Goal: Obtain resource: Obtain resource

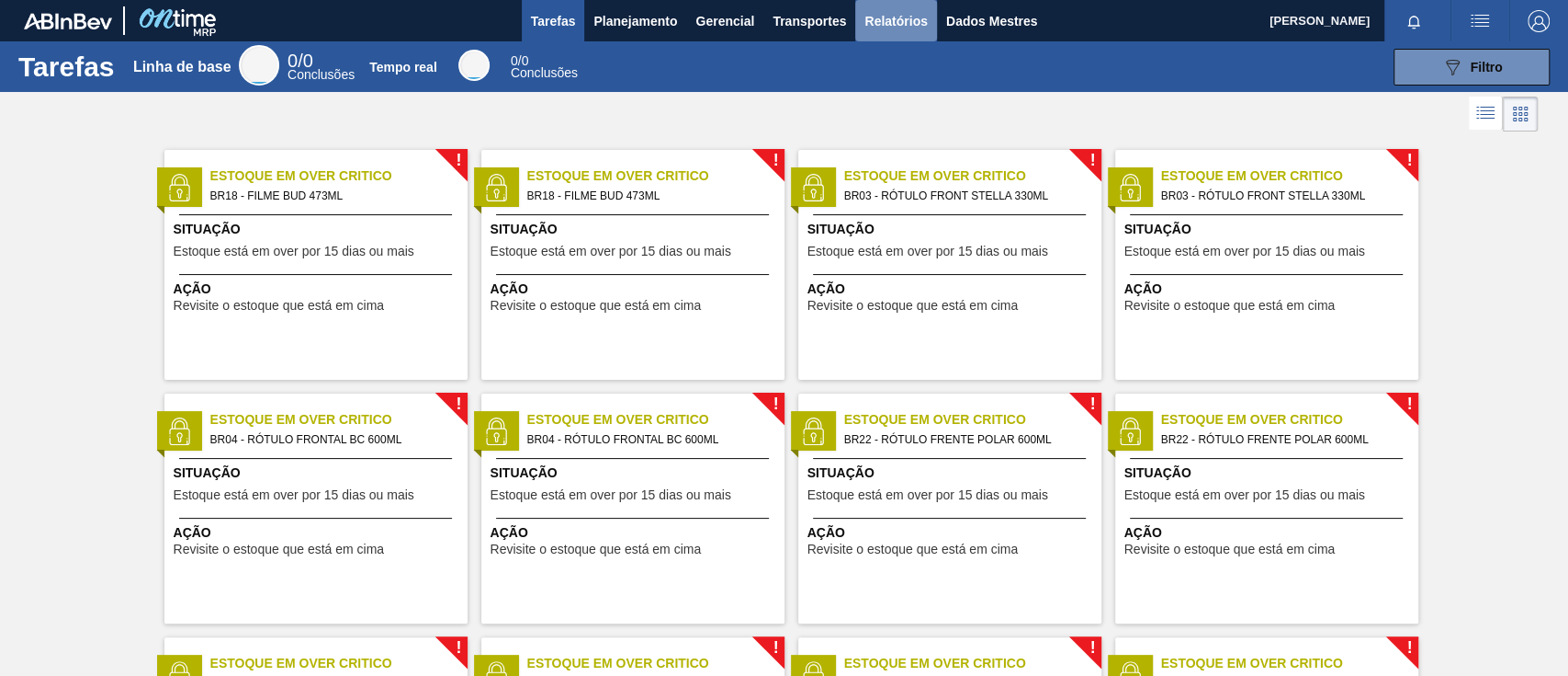
click at [903, 26] on font "Relatórios" at bounding box center [894, 21] width 62 height 15
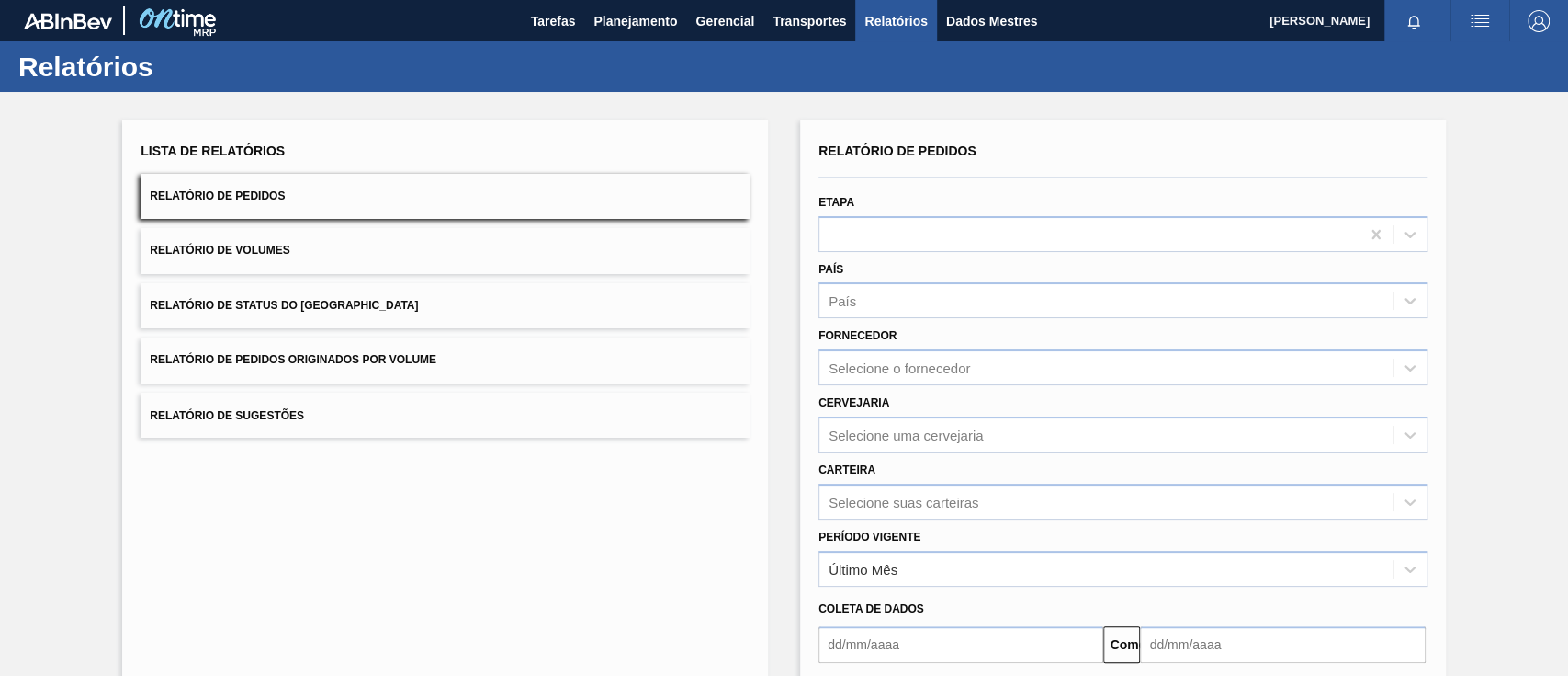
click at [426, 366] on button "Relatório de Pedidos Originados por Volume" at bounding box center [444, 360] width 608 height 45
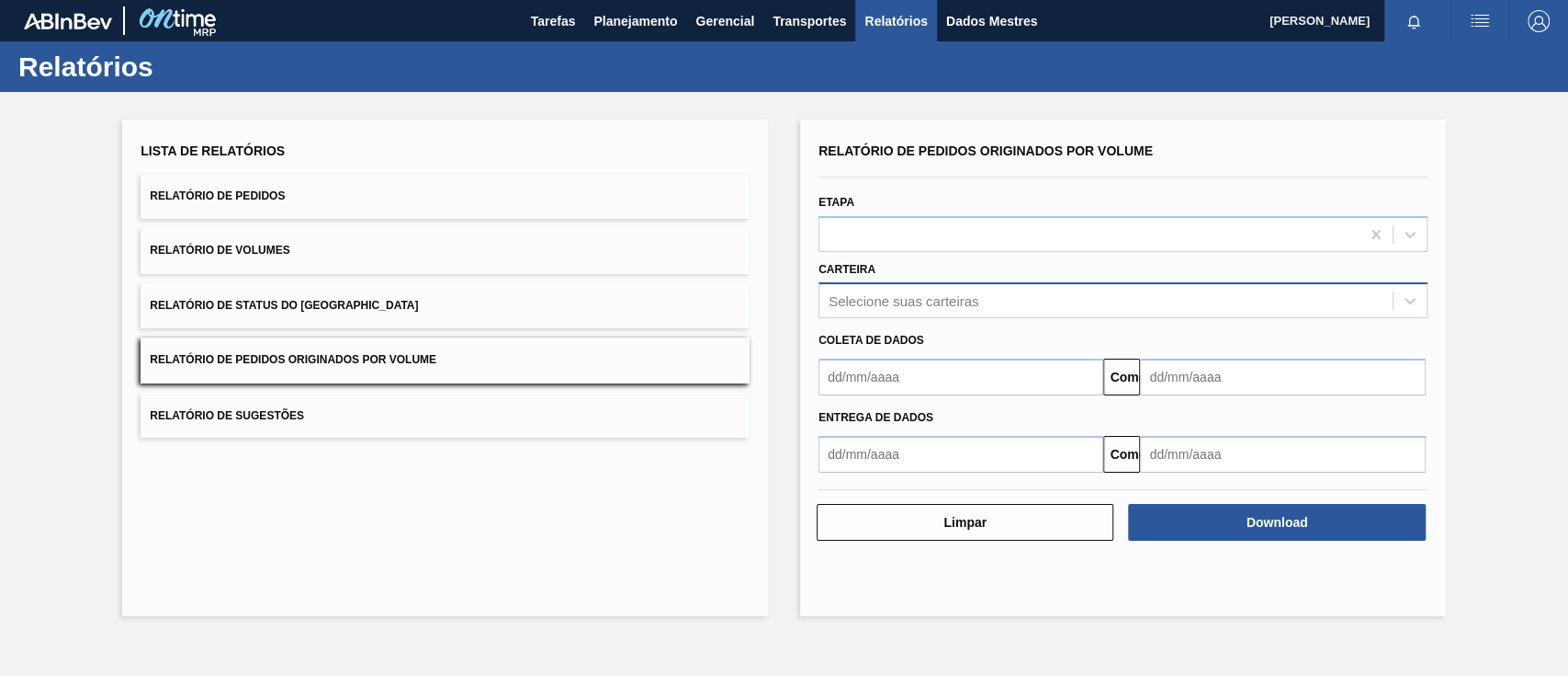
click at [1014, 290] on div "Selecione suas carteiras" at bounding box center [1105, 300] width 573 height 27
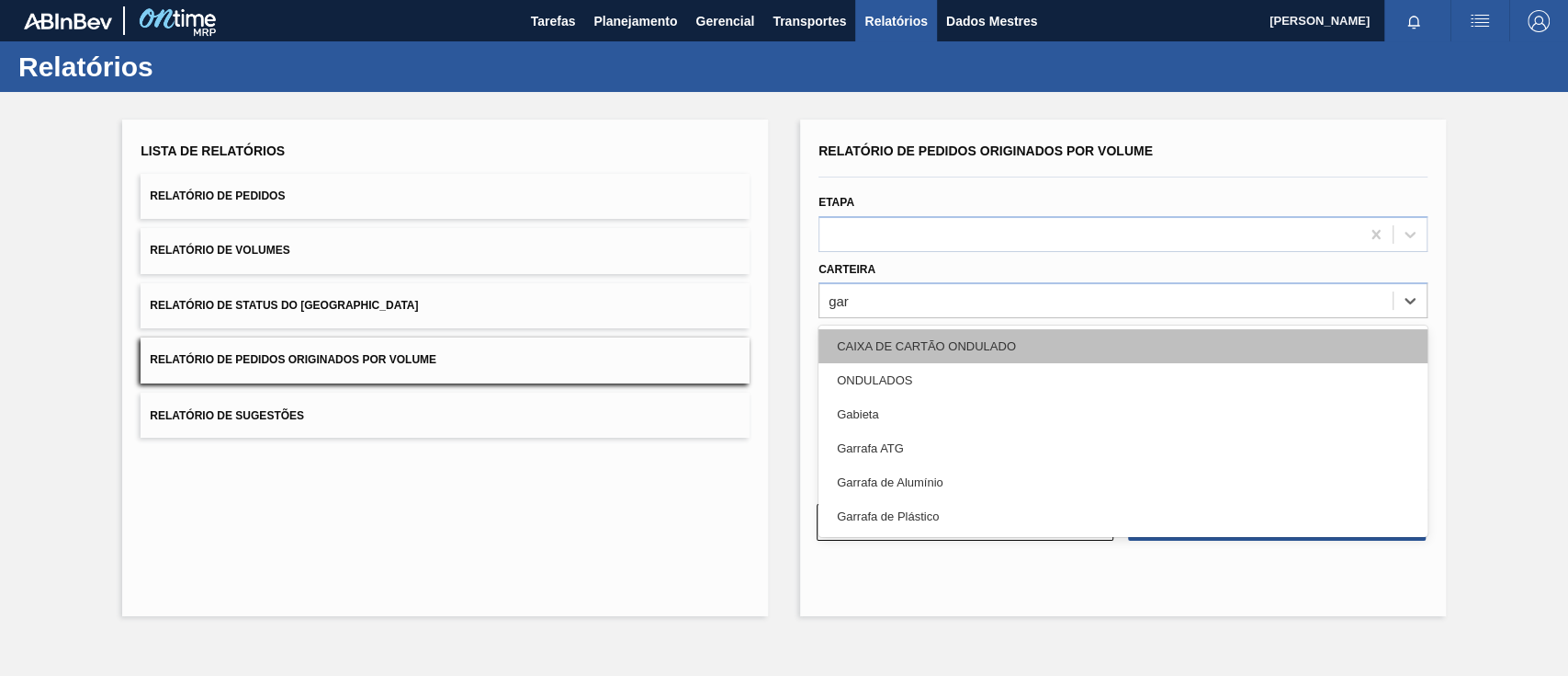
type input "ga"
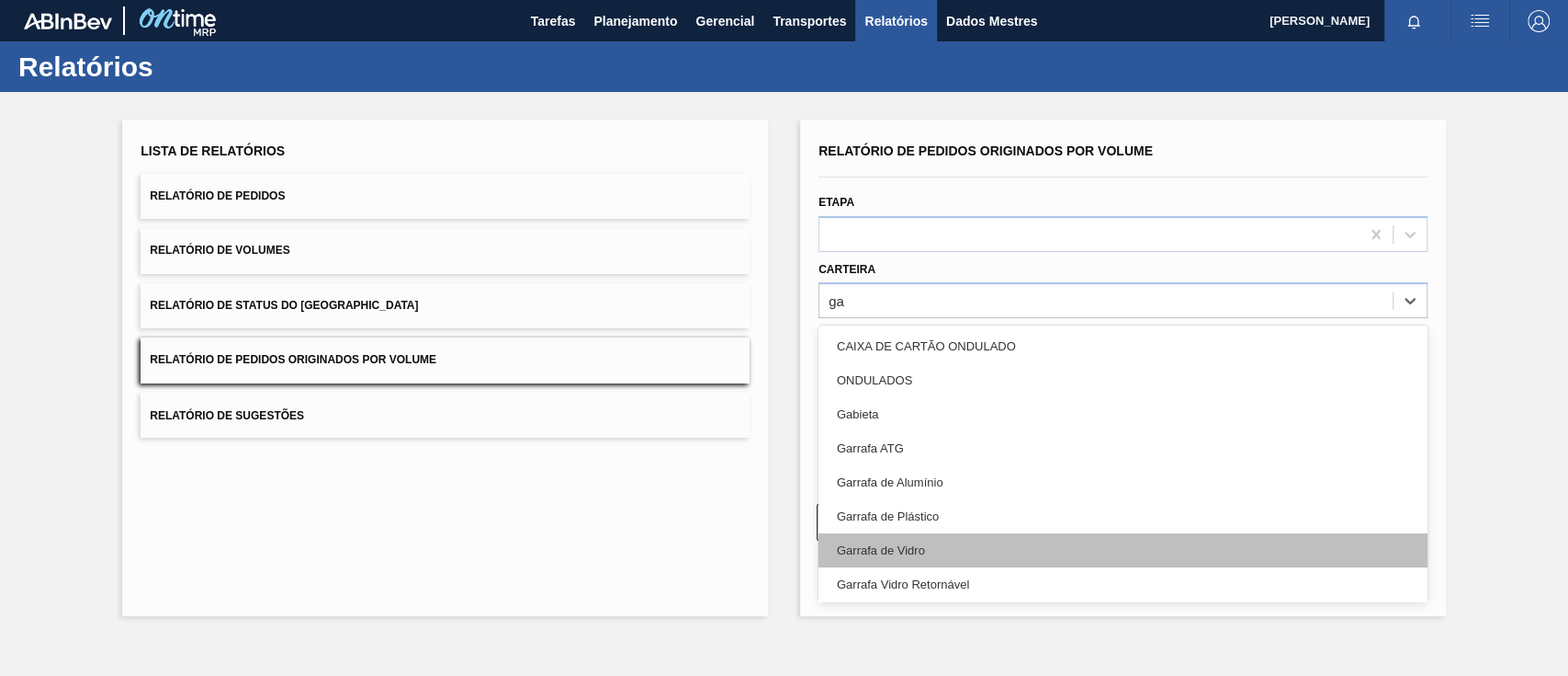
click at [969, 548] on div "Garrafa de Vidro" at bounding box center [1122, 550] width 608 height 34
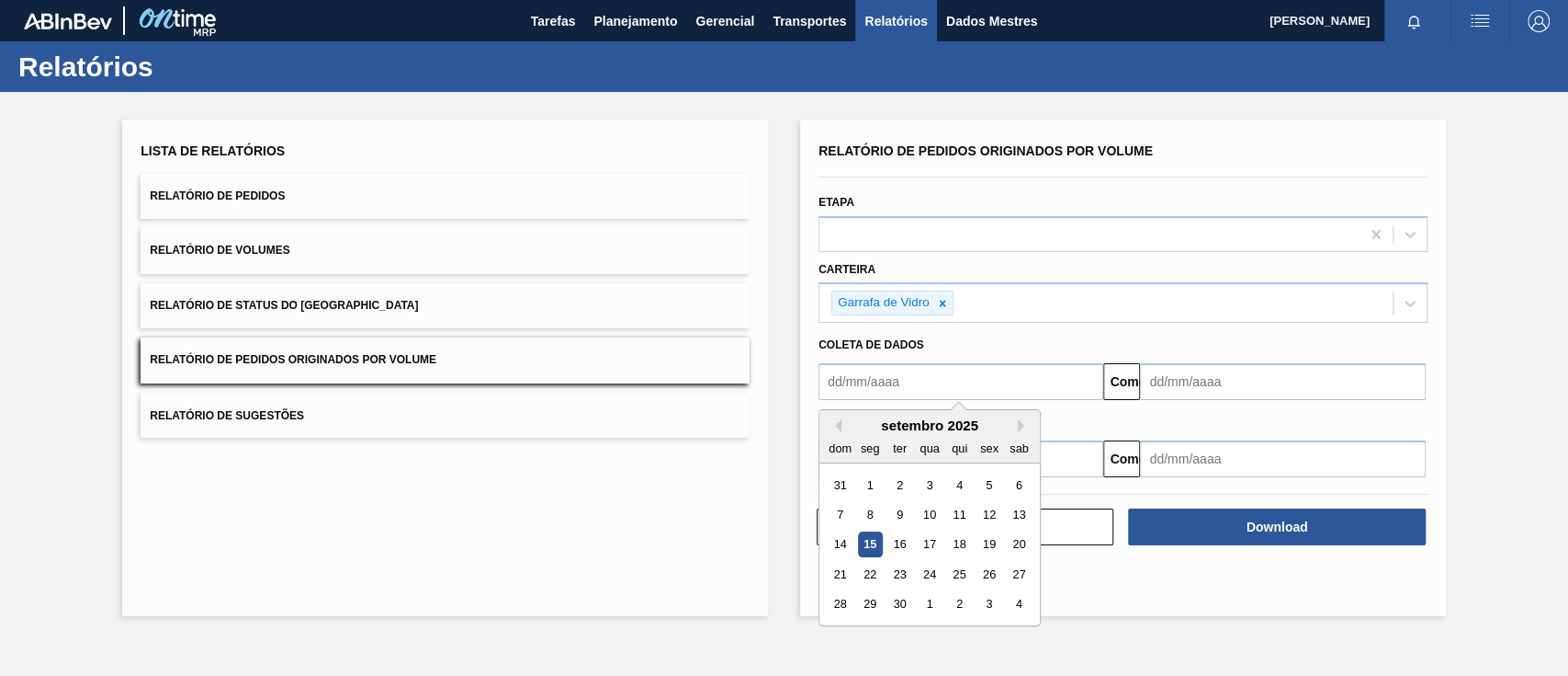
click at [933, 364] on input "text" at bounding box center [961, 381] width 285 height 37
click at [867, 485] on font "1" at bounding box center [870, 485] width 7 height 14
type input "[DATE]"
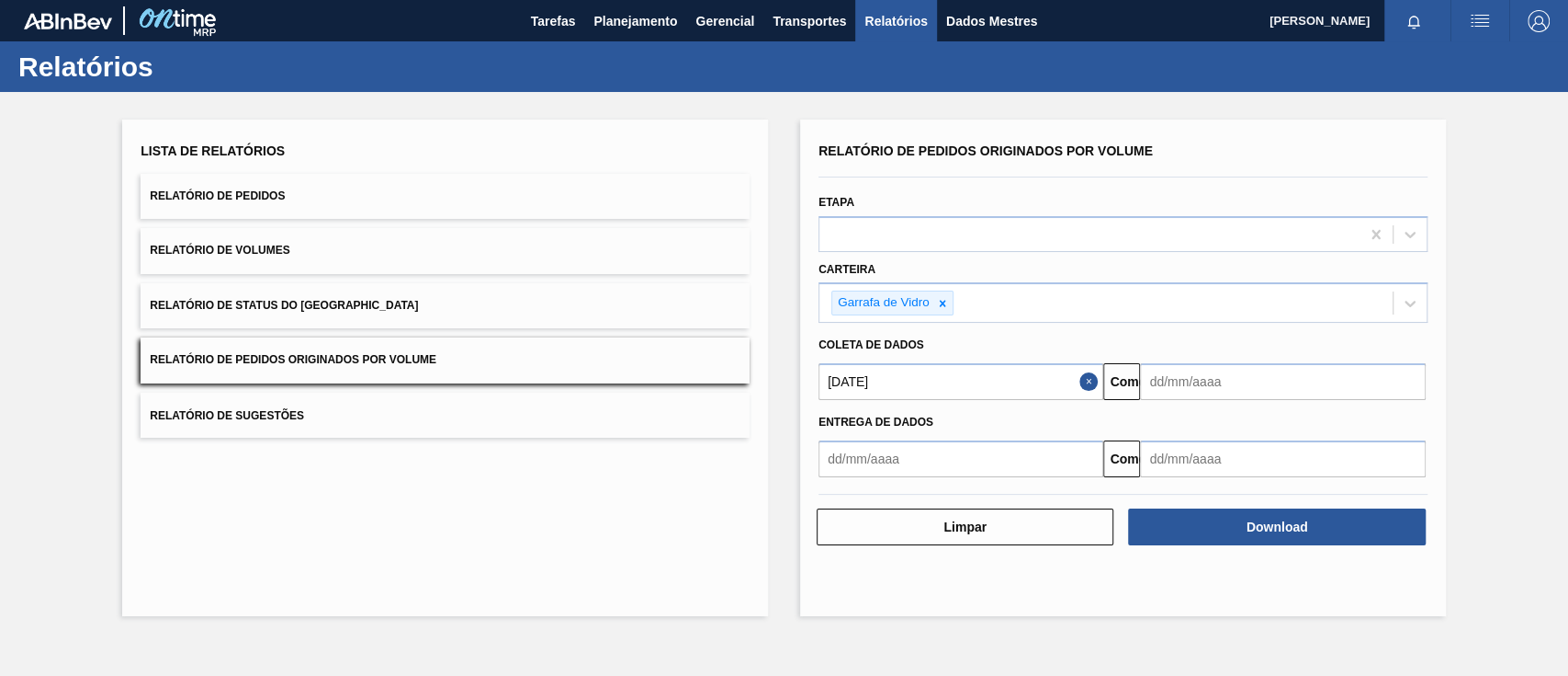
click at [1164, 386] on input "text" at bounding box center [1282, 381] width 285 height 37
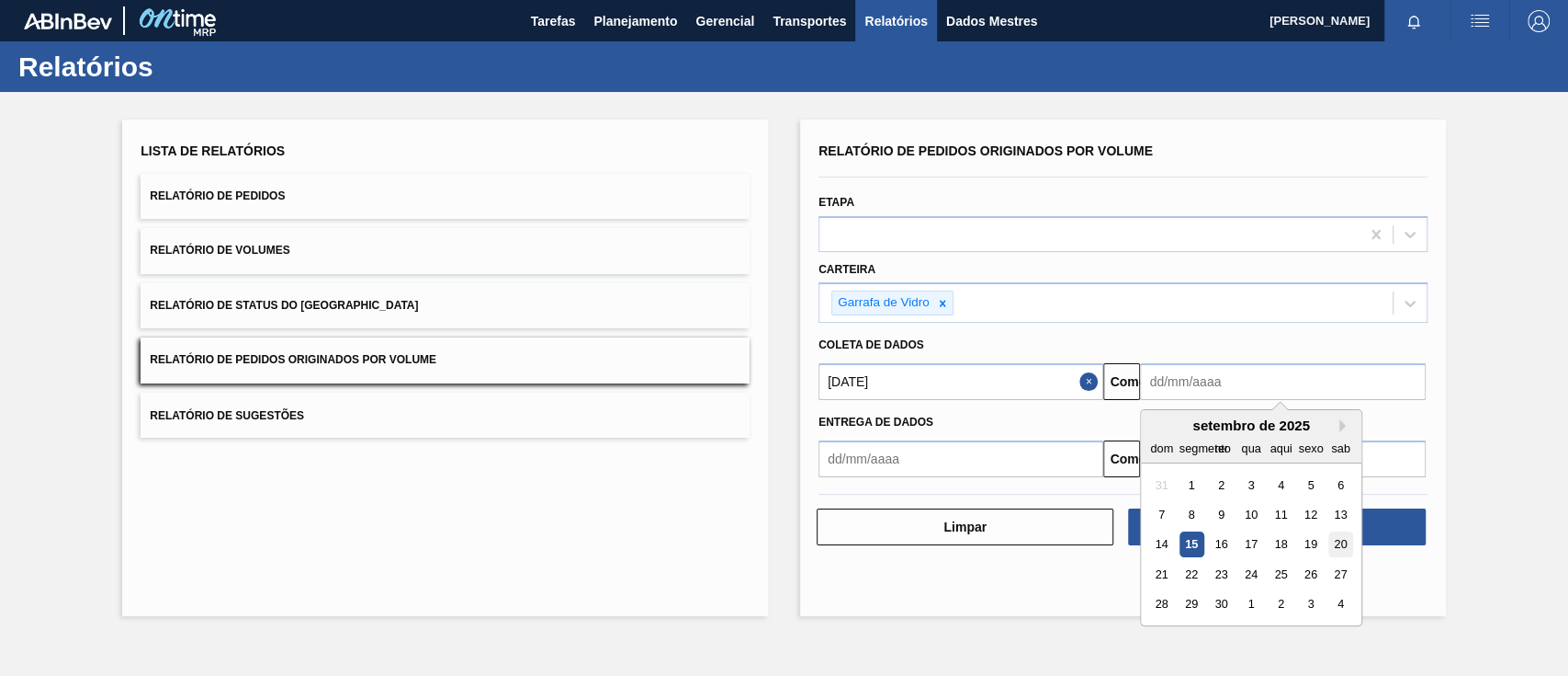
click at [1337, 546] on font "20" at bounding box center [1340, 545] width 13 height 14
type input "[DATE]"
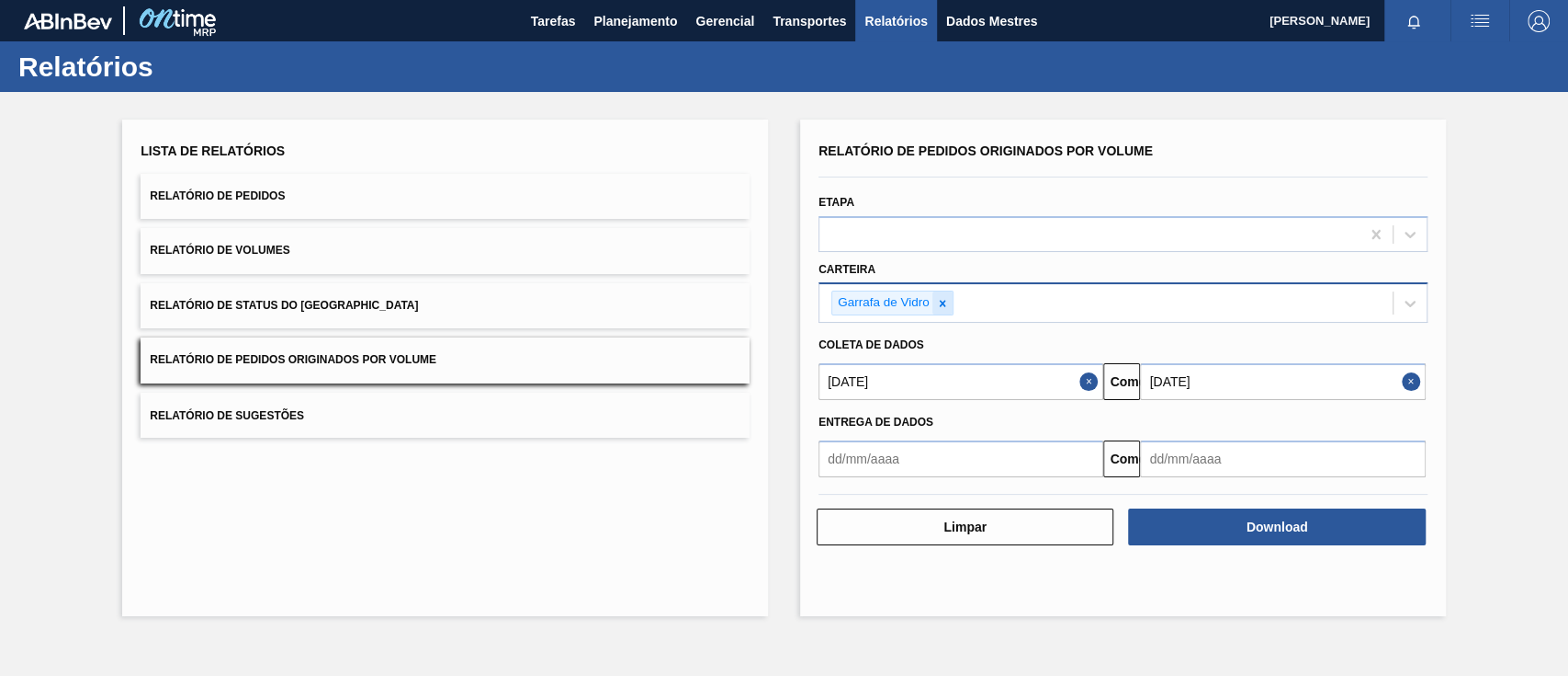
click at [945, 302] on icon at bounding box center [942, 303] width 13 height 13
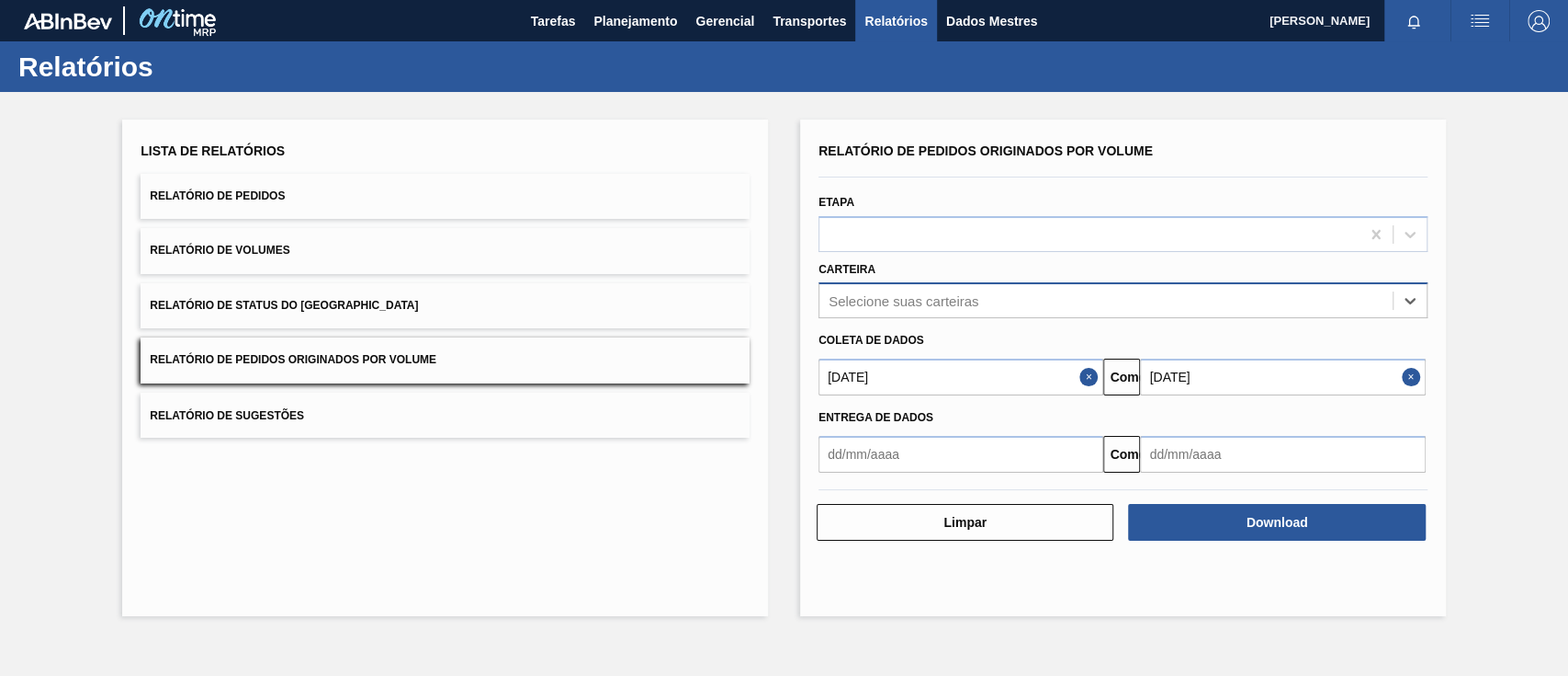
click at [925, 298] on font "Selecione suas carteiras" at bounding box center [903, 301] width 150 height 16
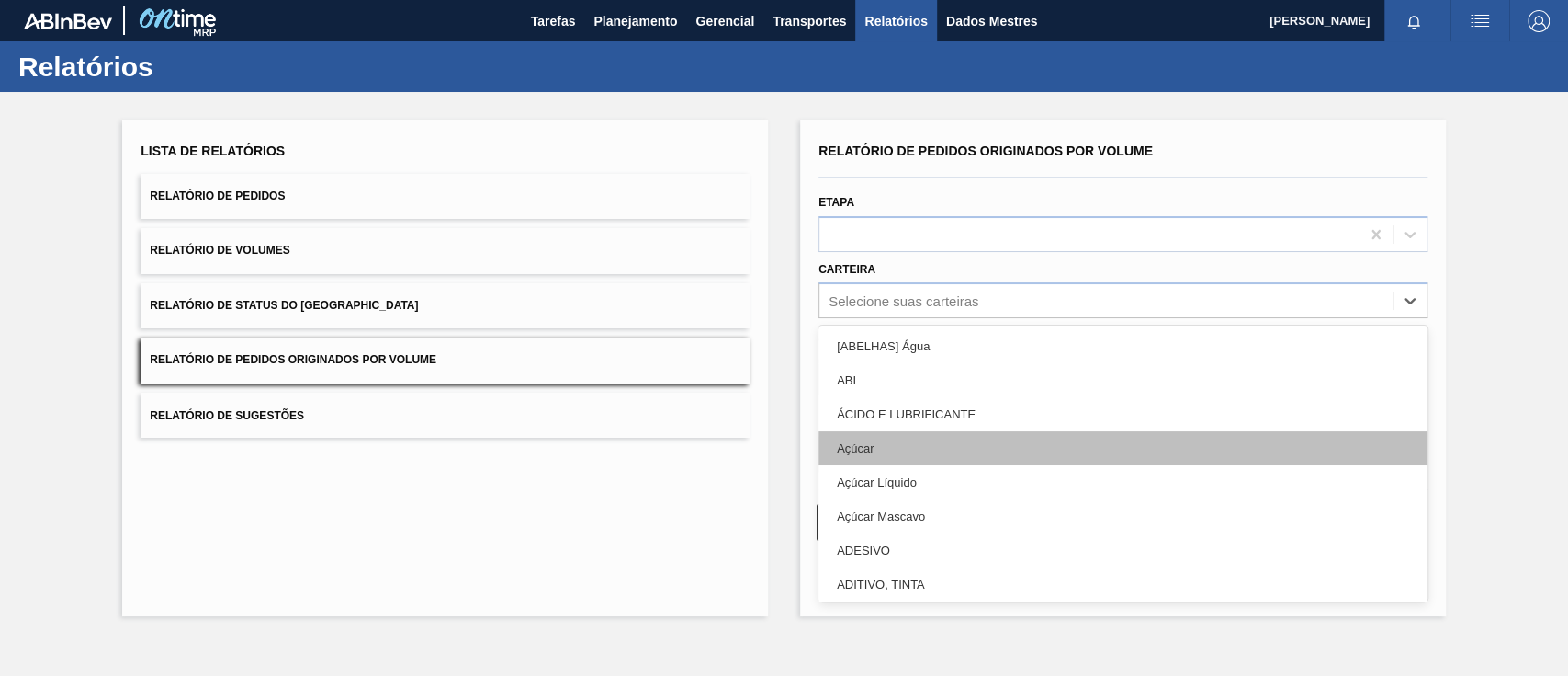
click at [877, 439] on div "Açúcar" at bounding box center [1122, 448] width 608 height 34
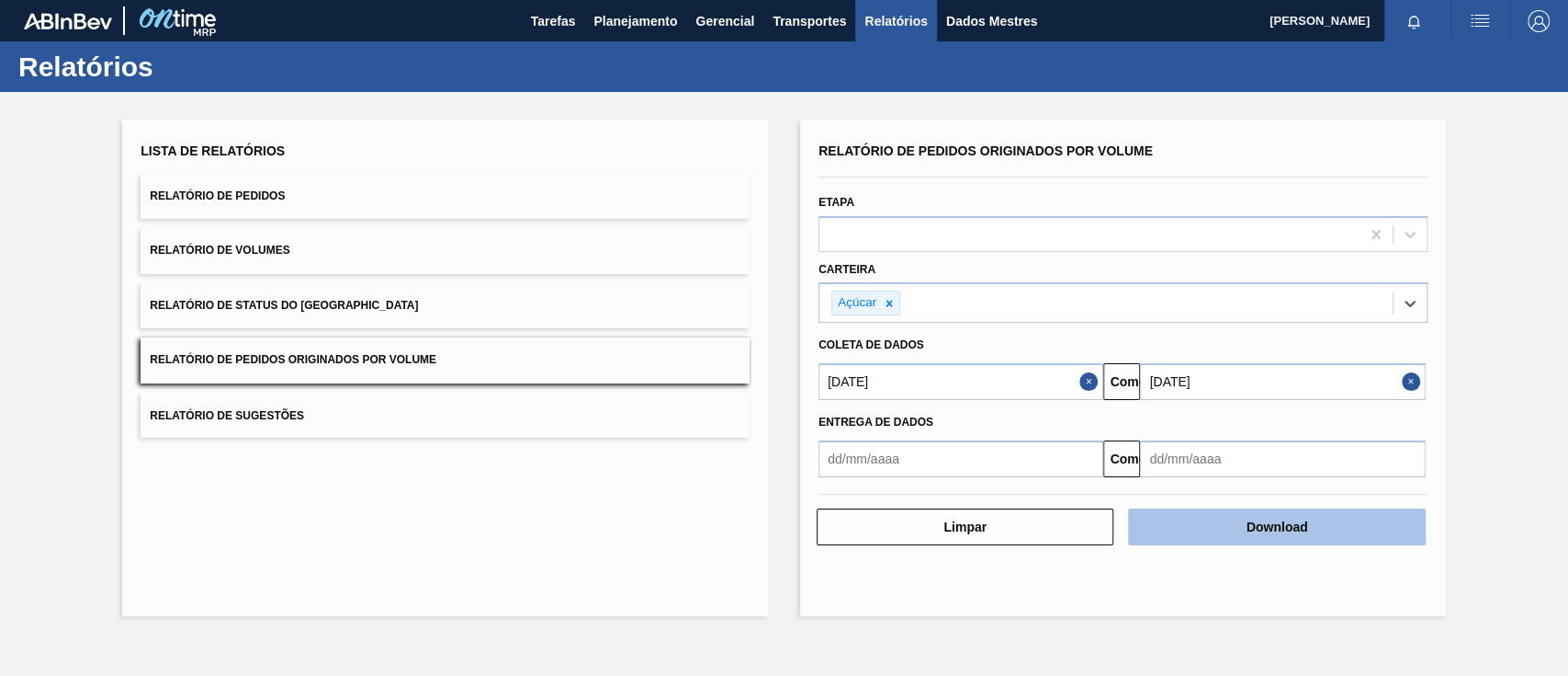
click at [1311, 529] on button "Download" at bounding box center [1276, 526] width 297 height 37
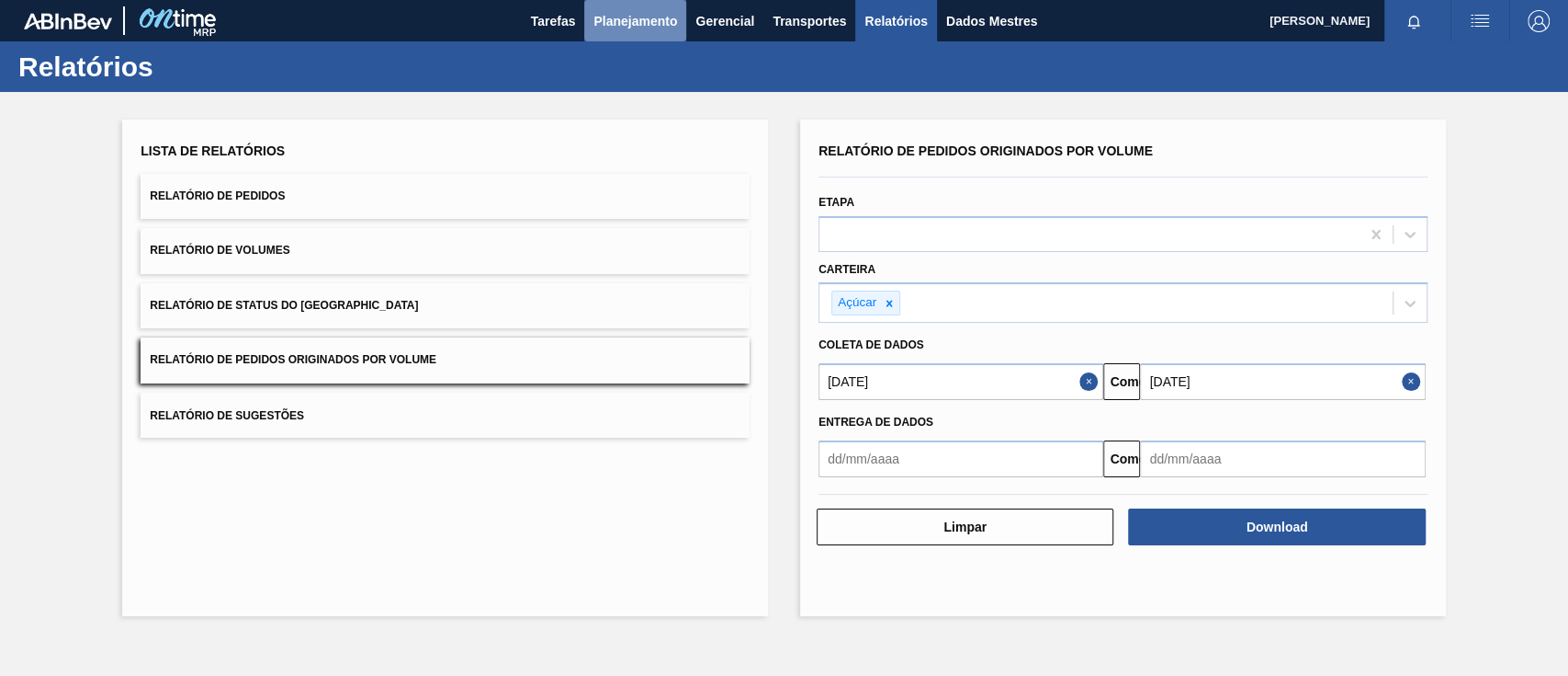
click at [649, 20] on font "Planejamento" at bounding box center [635, 21] width 84 height 15
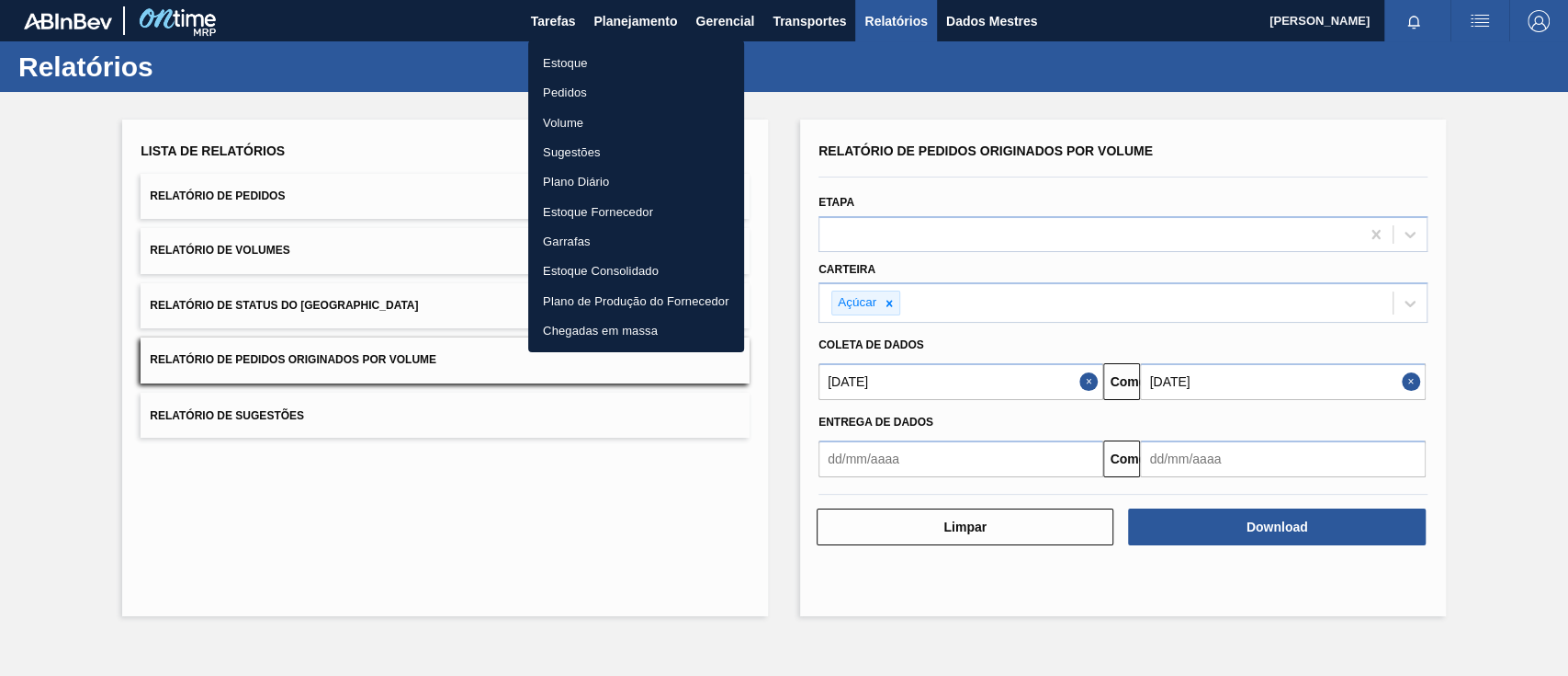
click at [563, 87] on font "Pedidos" at bounding box center [564, 93] width 44 height 14
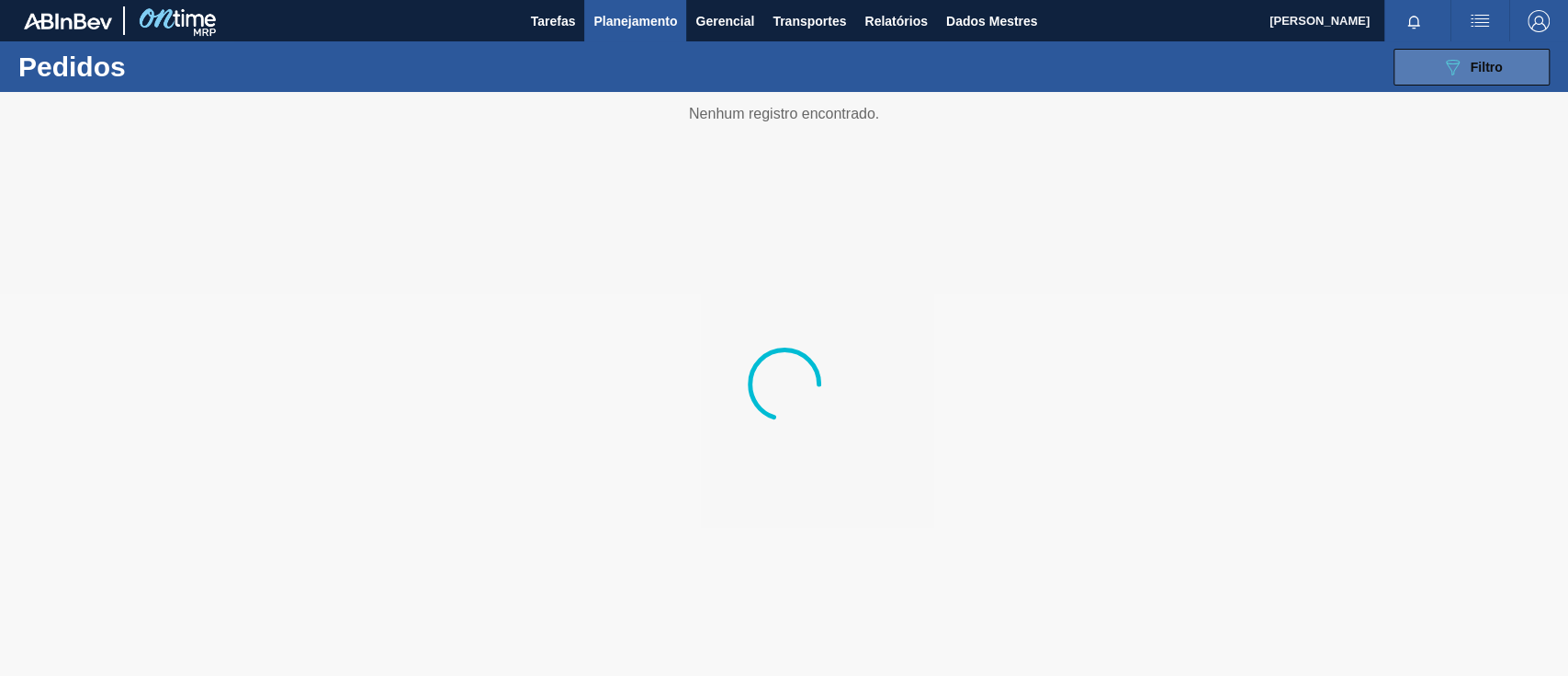
click at [1434, 64] on button "089F7B8B-B2A5-4AFE-B5C0-19BA573D28AC Filtro" at bounding box center [1471, 66] width 156 height 37
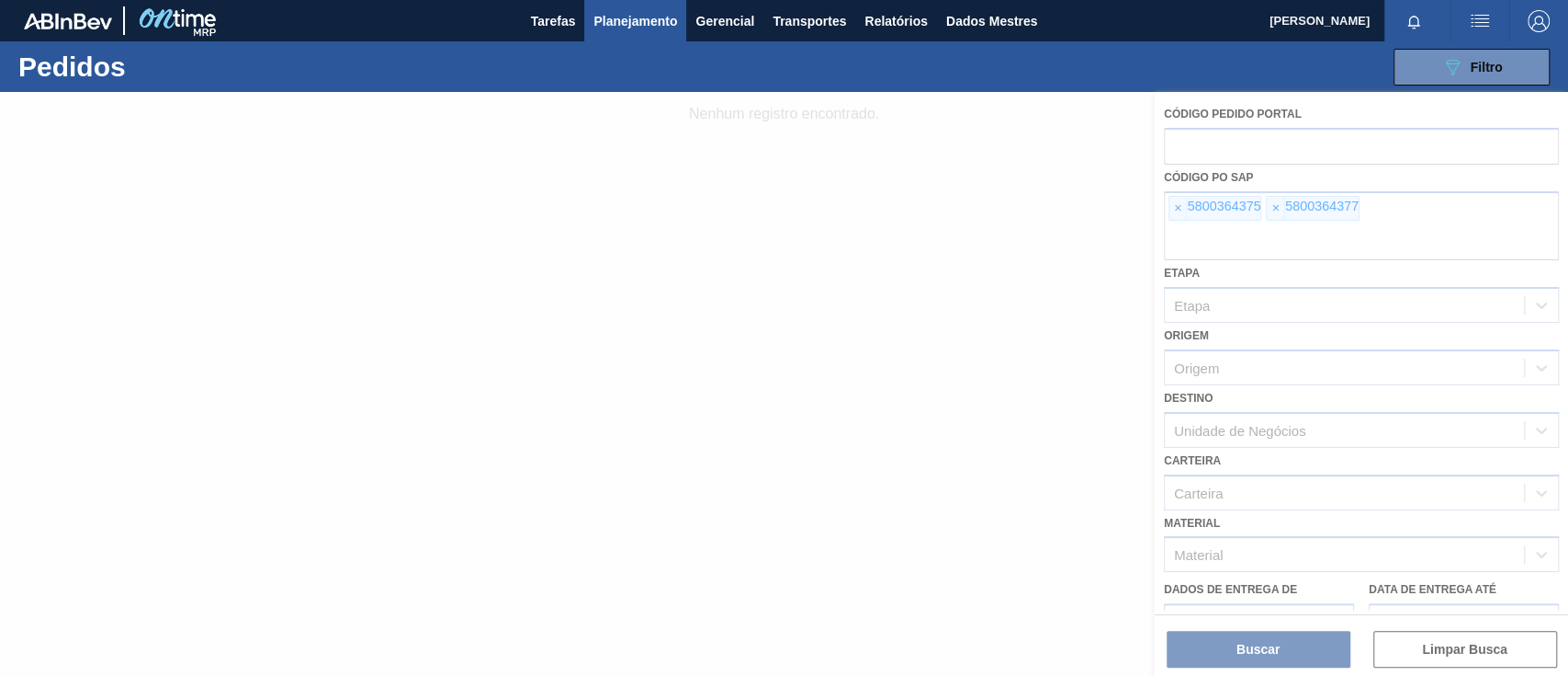
click at [1180, 206] on div at bounding box center [784, 383] width 1568 height 583
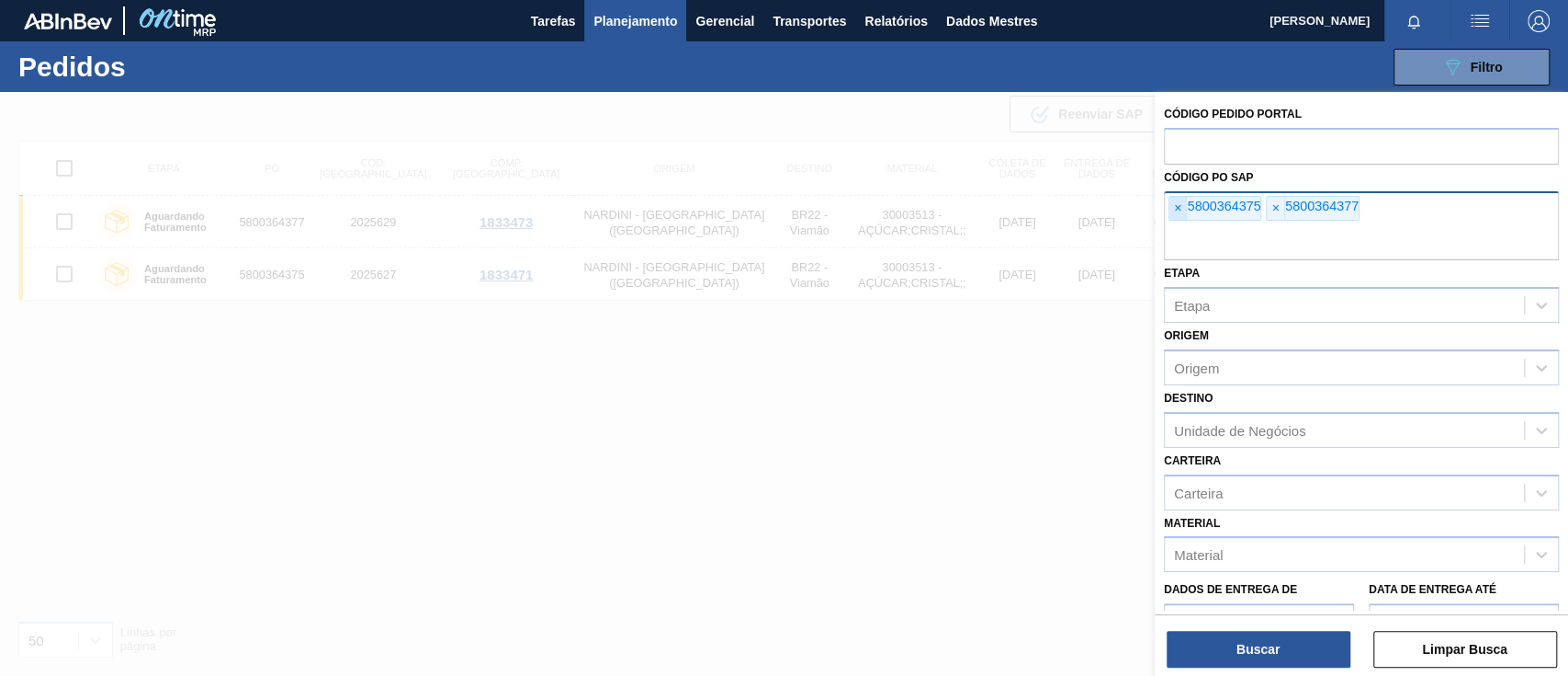
click at [1180, 216] on span "×" at bounding box center [1178, 208] width 18 height 24
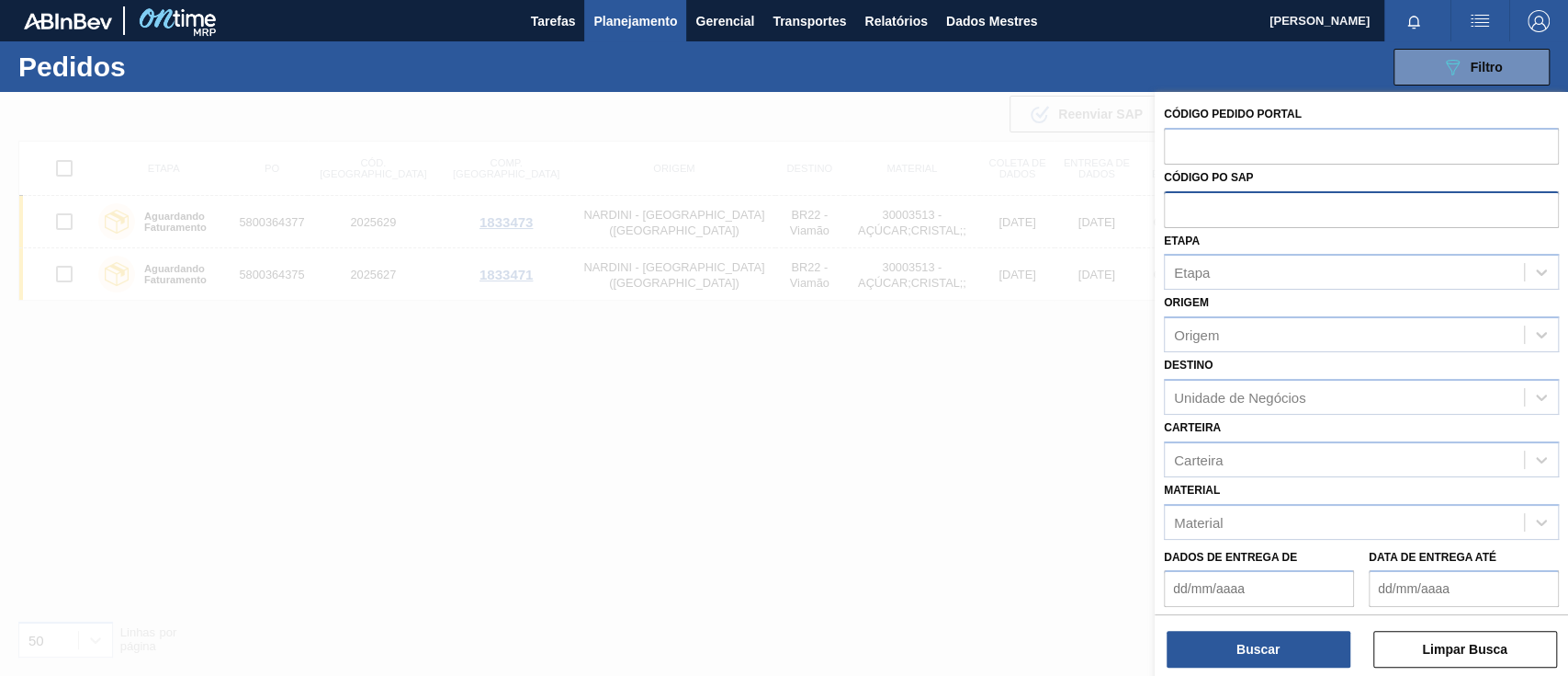
paste input "5800357464"
type input "5800357464"
click at [1249, 647] on font "Buscar" at bounding box center [1258, 648] width 43 height 15
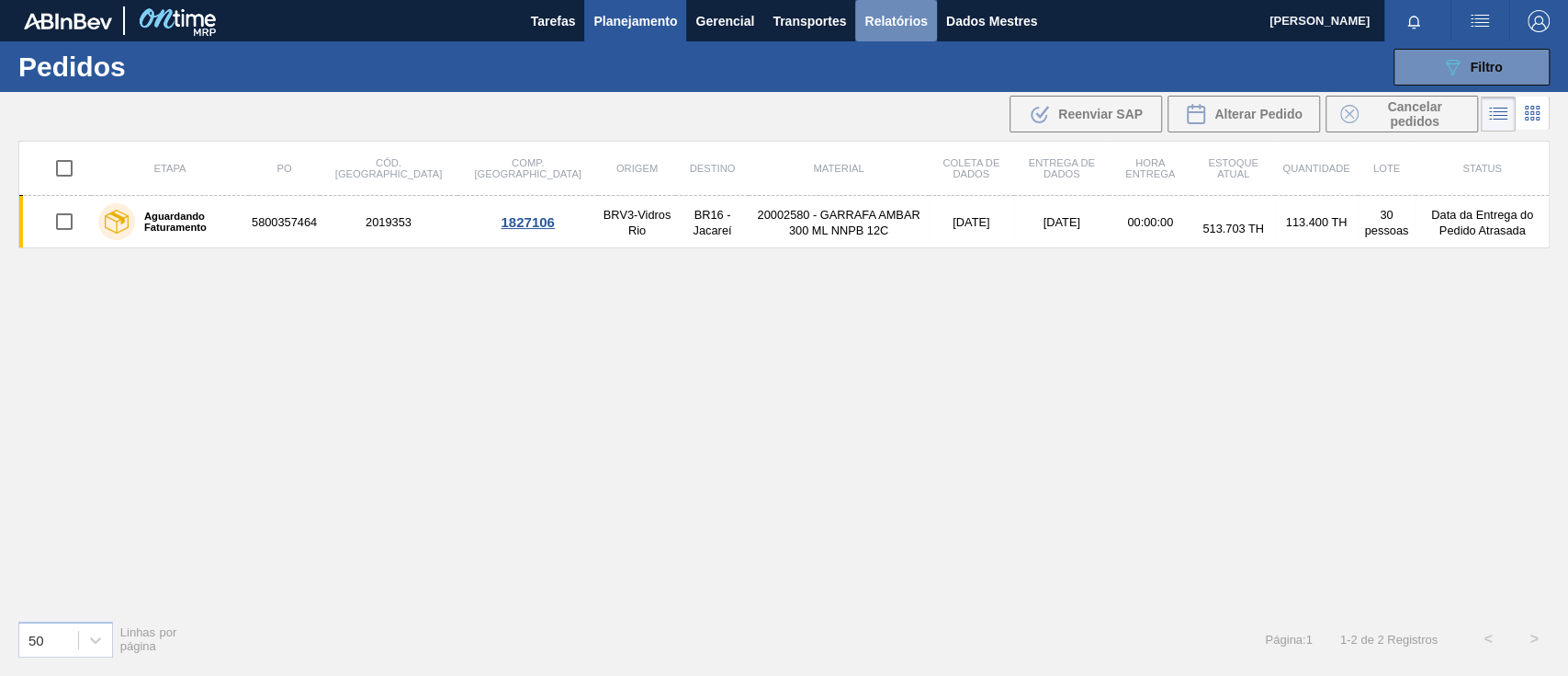
click at [914, 20] on font "Relatórios" at bounding box center [894, 21] width 62 height 15
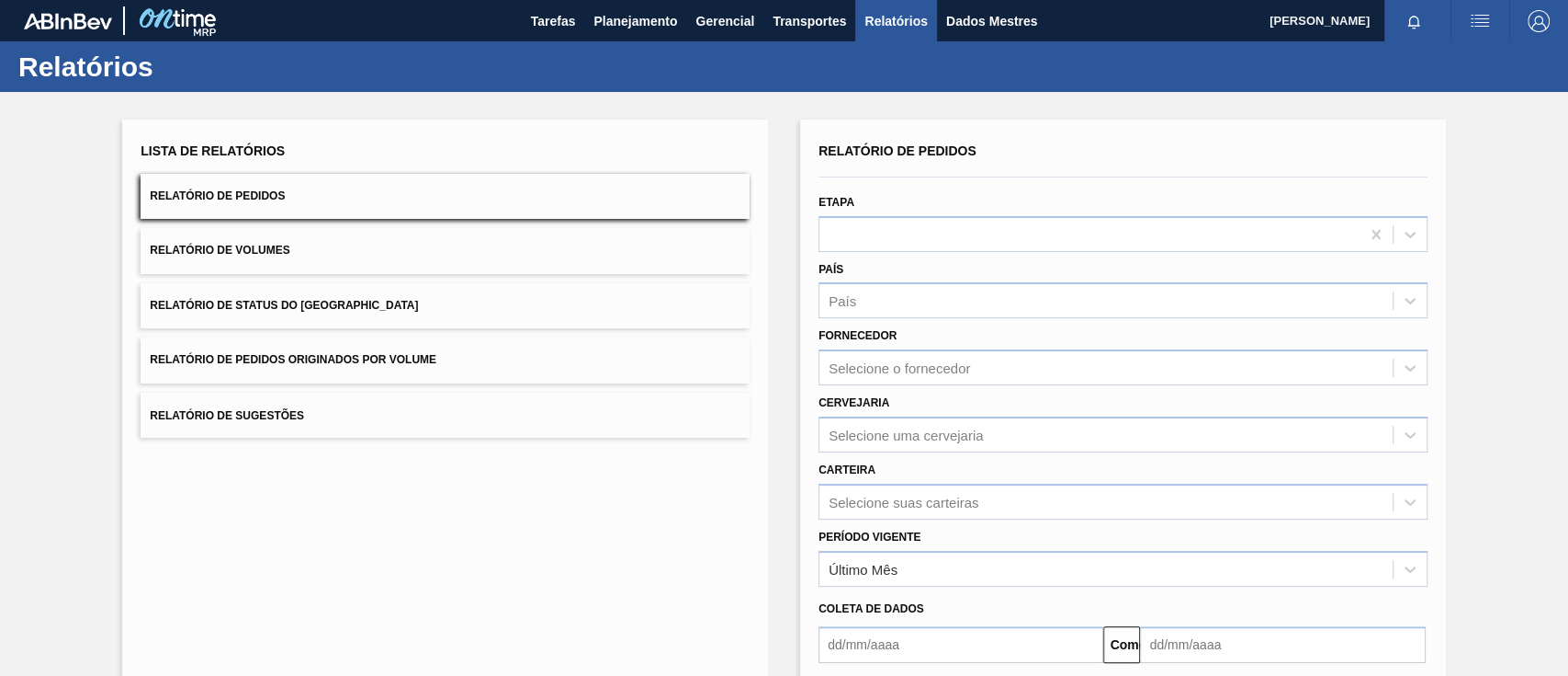
click at [529, 379] on button "Relatório de Pedidos Originados por Volume" at bounding box center [444, 360] width 608 height 45
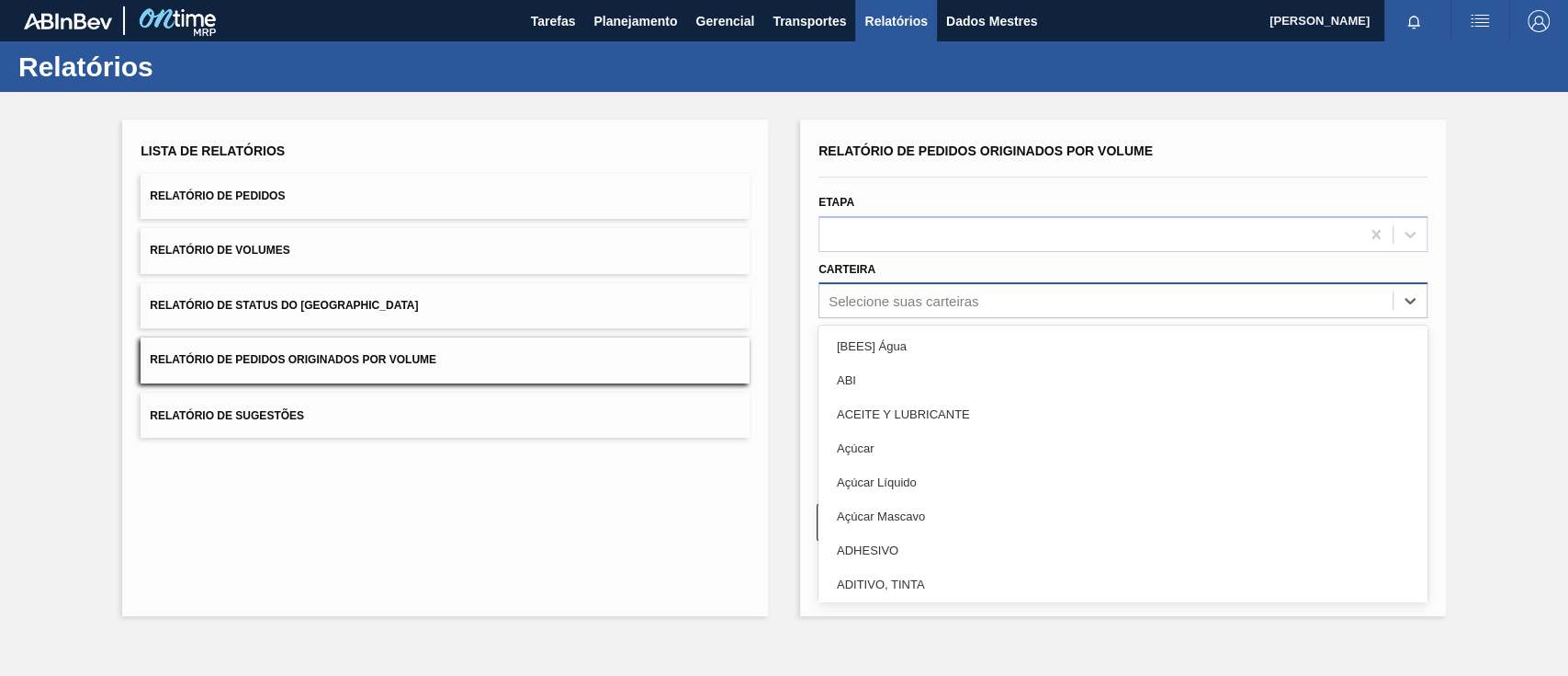
click at [906, 296] on font "Selecione suas carteiras" at bounding box center [903, 301] width 150 height 16
type input "a"
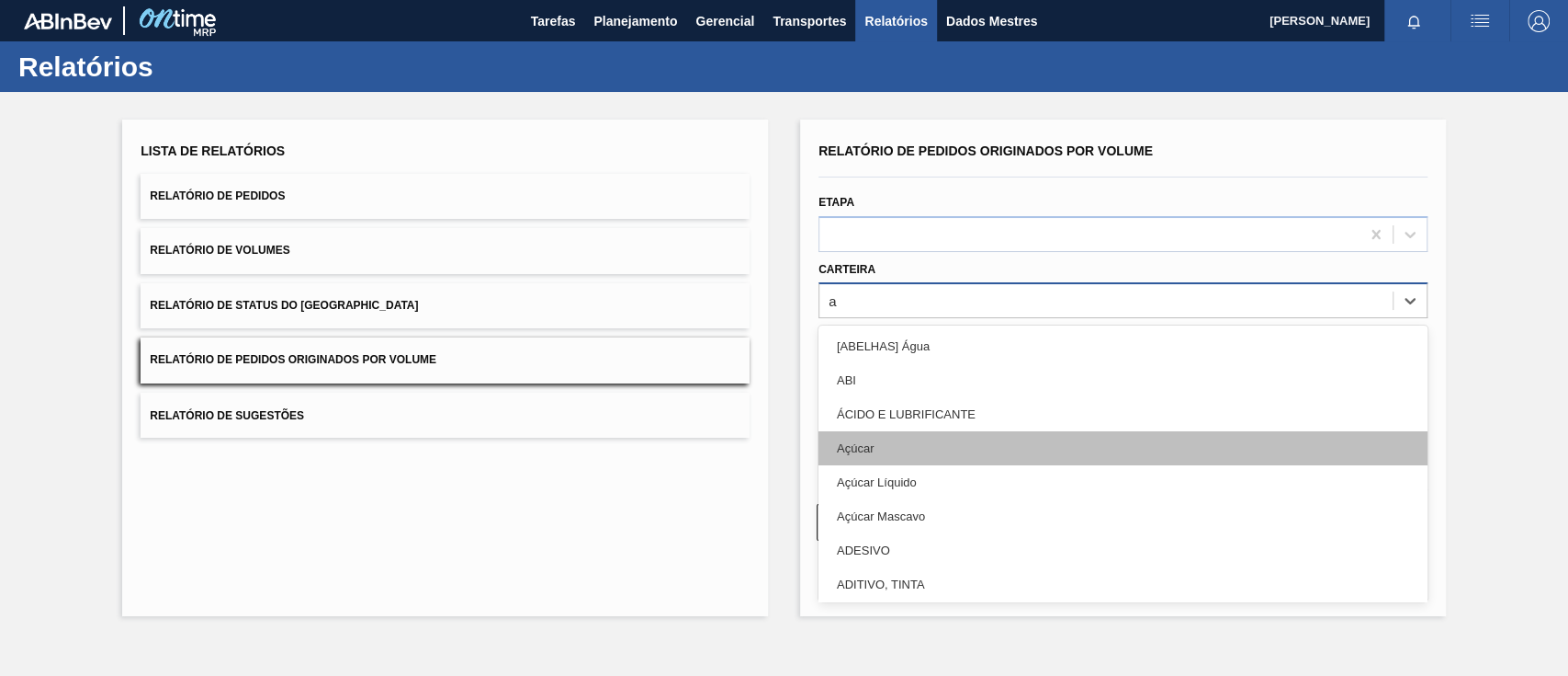
click at [865, 442] on font "Açúcar" at bounding box center [854, 448] width 36 height 14
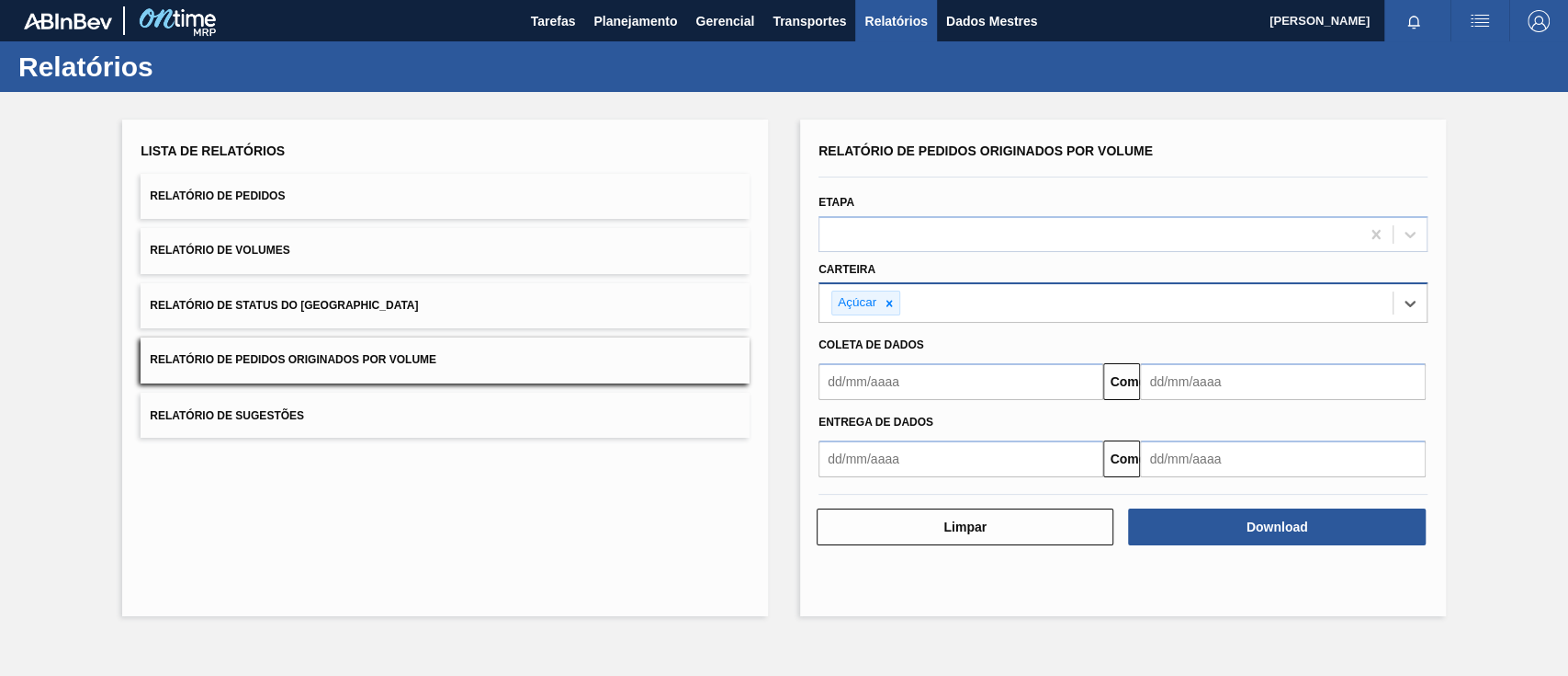
click at [878, 381] on input "text" at bounding box center [961, 381] width 285 height 37
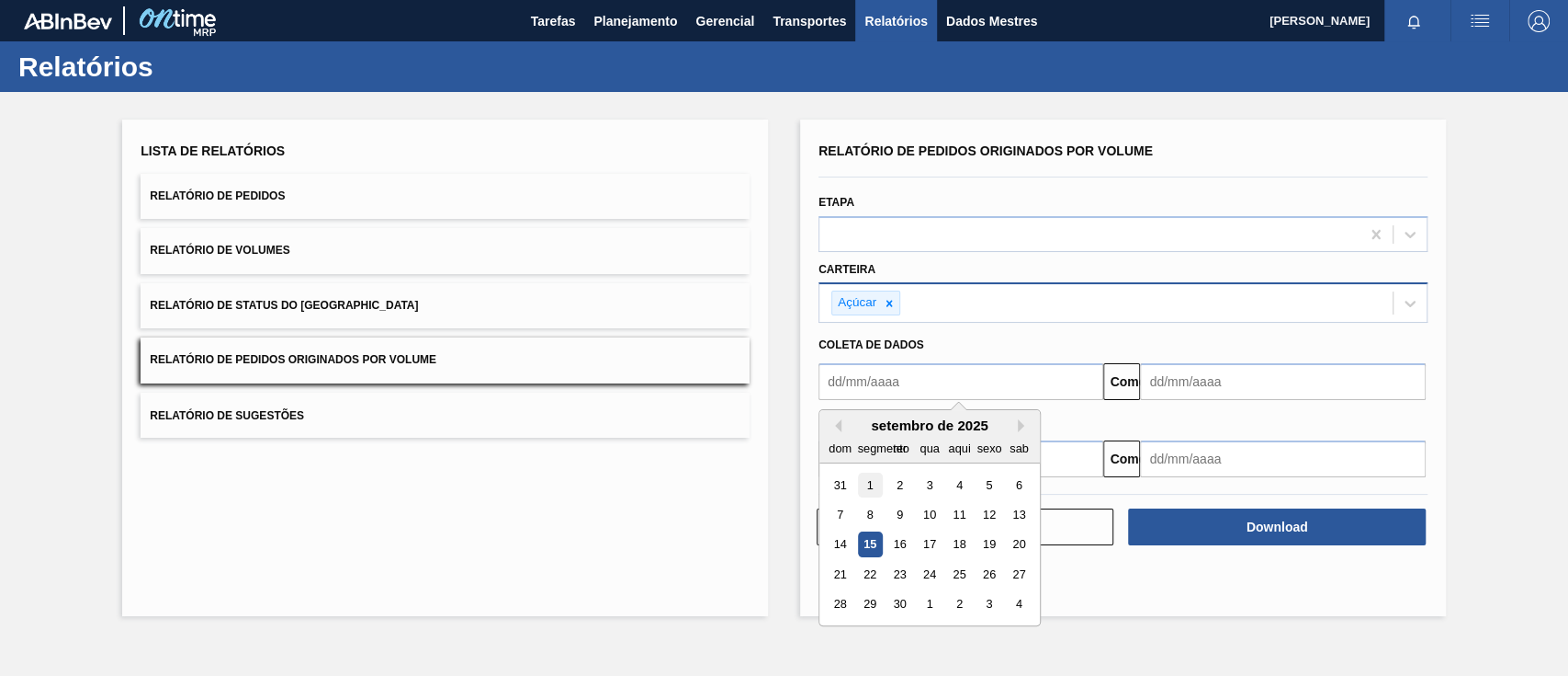
click at [861, 486] on div "1" at bounding box center [870, 485] width 25 height 25
type input "[DATE]"
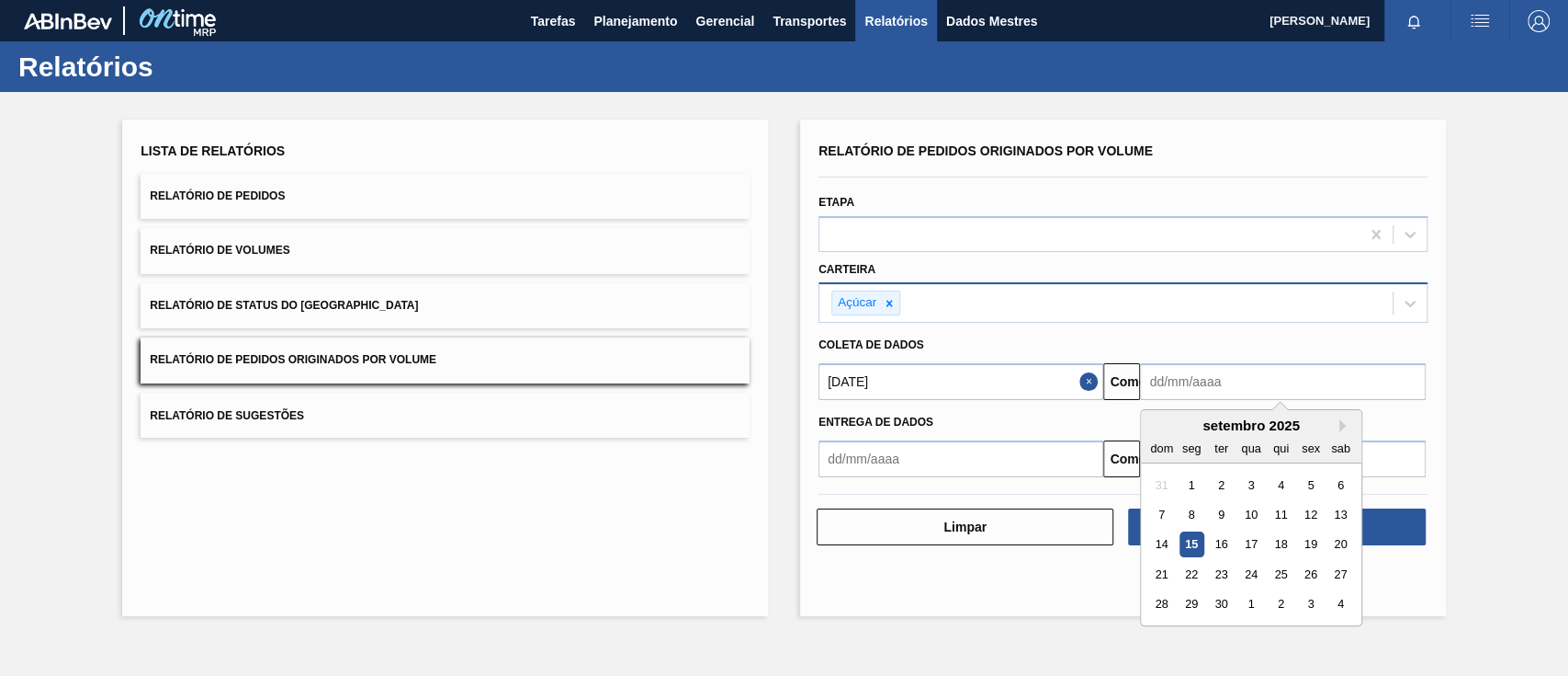
click at [1307, 379] on input "text" at bounding box center [1282, 381] width 285 height 37
click at [1340, 542] on font "20" at bounding box center [1340, 545] width 13 height 14
type input "[DATE]"
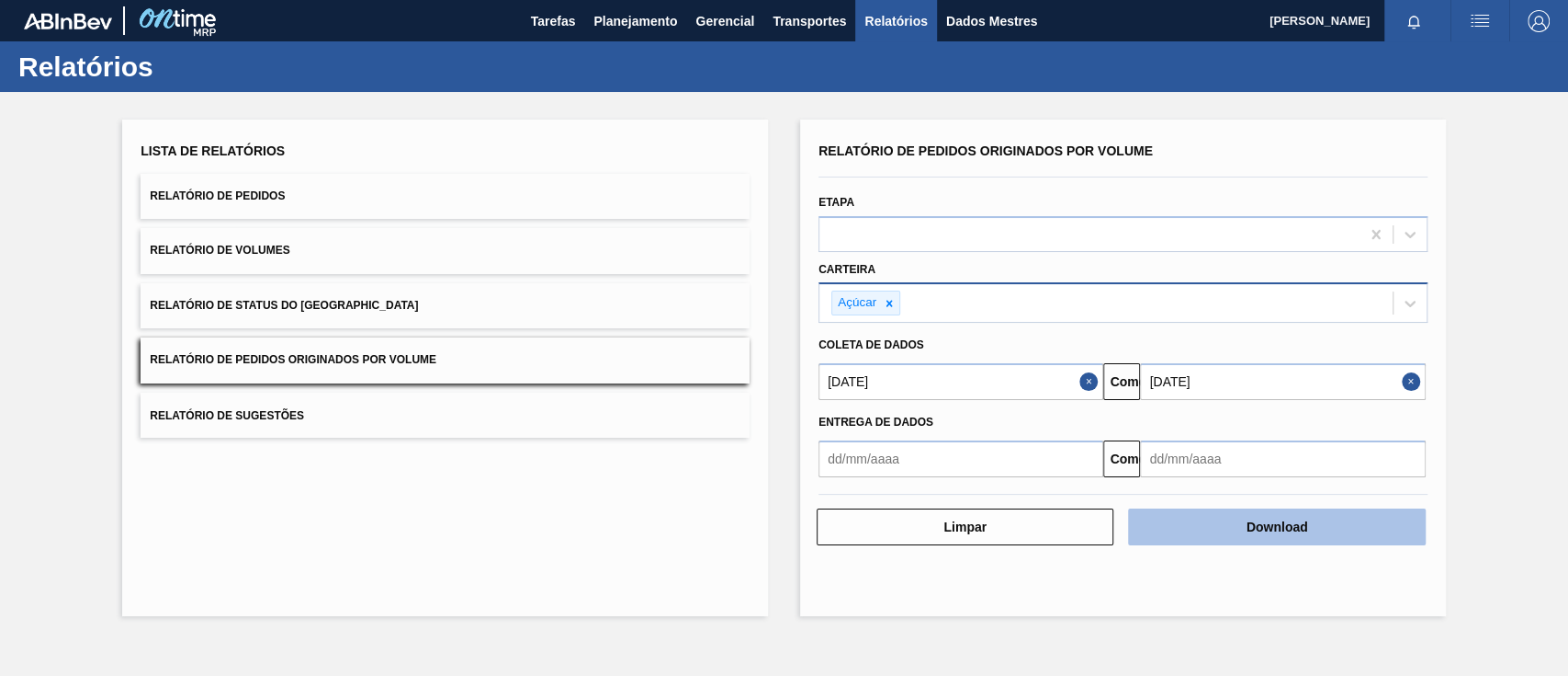
click at [1325, 519] on button "Download" at bounding box center [1276, 526] width 297 height 37
